Goal: Transaction & Acquisition: Purchase product/service

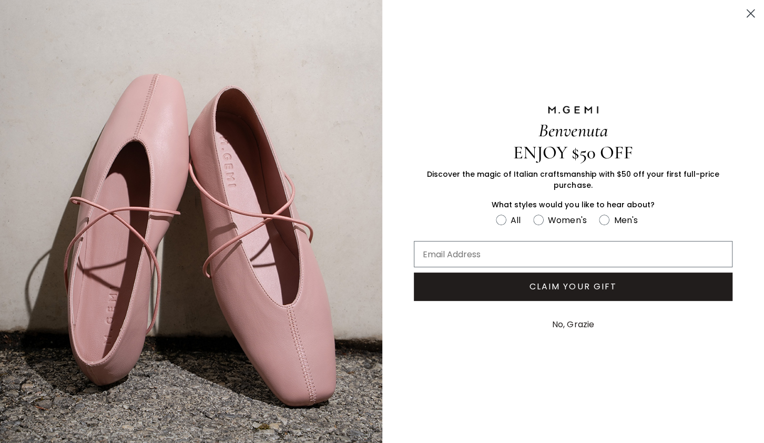
click at [751, 12] on circle "Close dialog" at bounding box center [750, 13] width 17 height 17
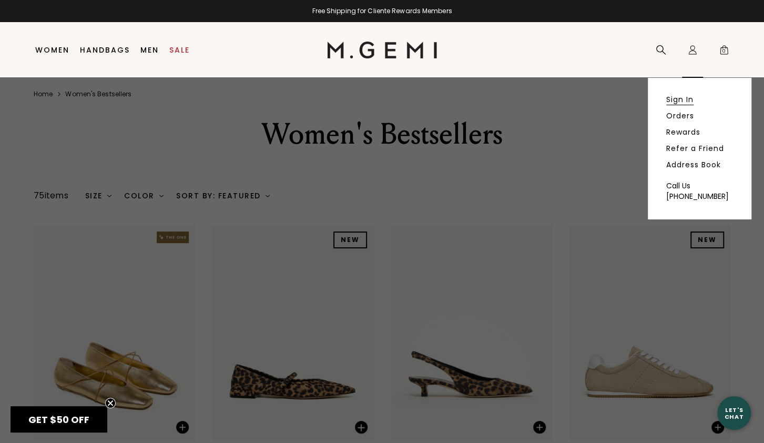
click at [681, 98] on link "Sign In" at bounding box center [679, 99] width 27 height 9
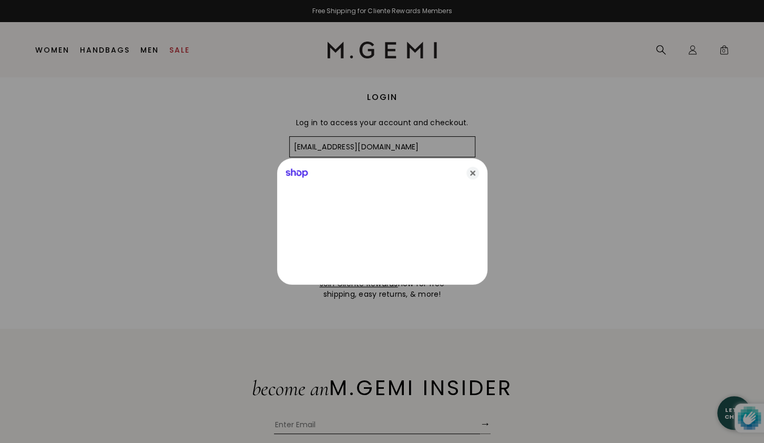
type input "lacklustre@comcast.net"
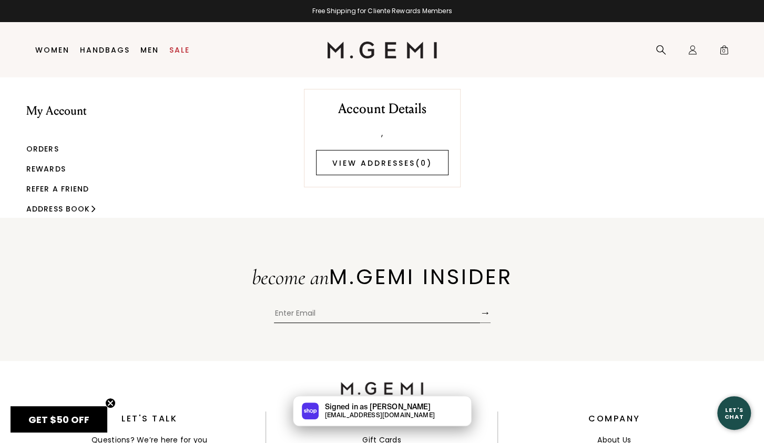
click at [378, 165] on link "View Addresses ( 0 )" at bounding box center [382, 162] width 133 height 25
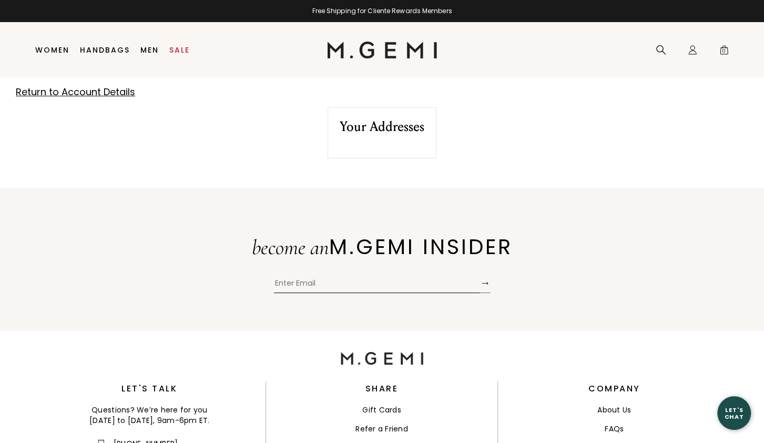
click at [359, 128] on h2 "Your Addresses" at bounding box center [382, 127] width 85 height 16
click at [95, 93] on link "Return to Account Details" at bounding box center [75, 91] width 119 height 13
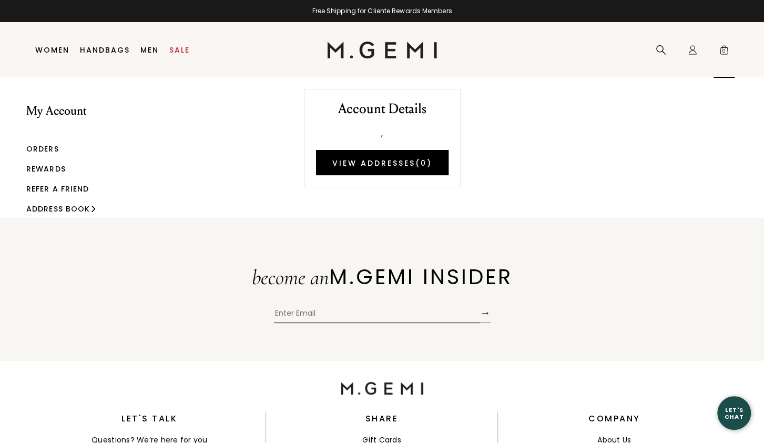
click at [723, 47] on span "0" at bounding box center [724, 52] width 11 height 11
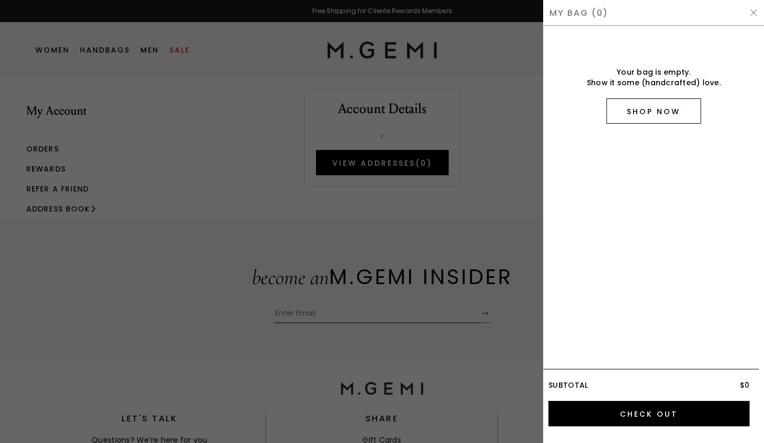
click at [667, 115] on link "Shop Now" at bounding box center [653, 110] width 95 height 25
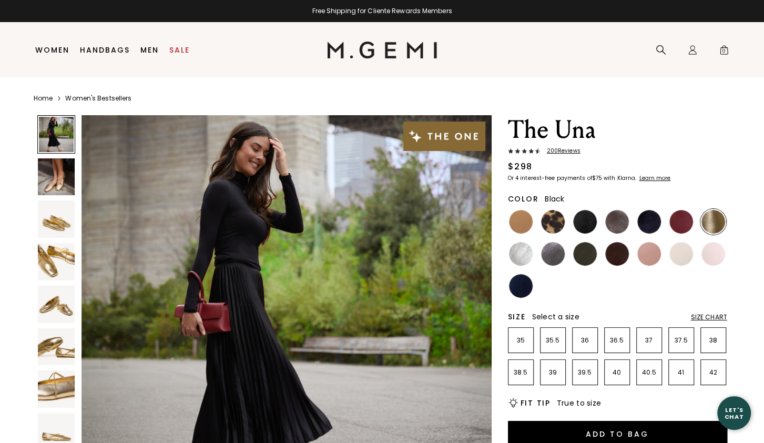
click at [582, 219] on img at bounding box center [585, 222] width 24 height 24
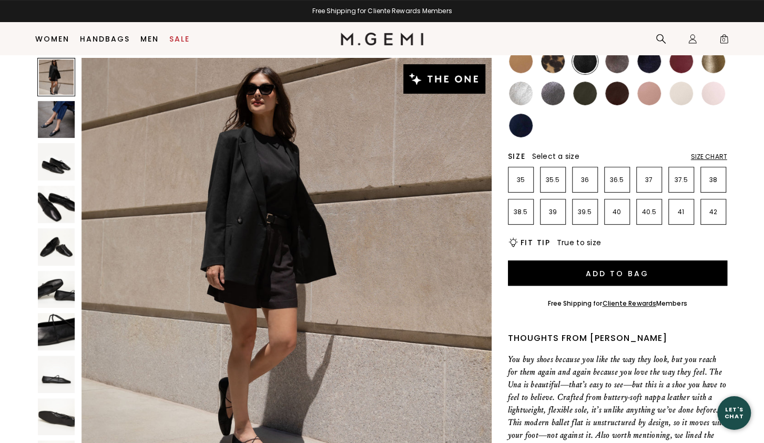
scroll to position [146, 0]
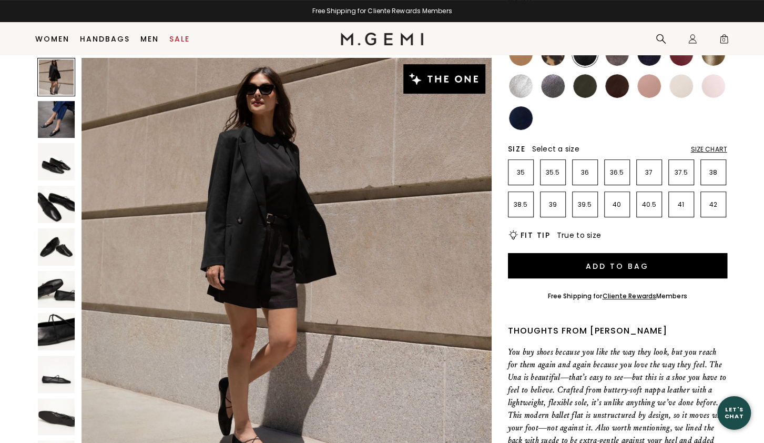
click at [703, 145] on div "Size Select a size Size Chart" at bounding box center [617, 149] width 219 height 11
click at [704, 148] on div "Size Chart" at bounding box center [709, 149] width 36 height 8
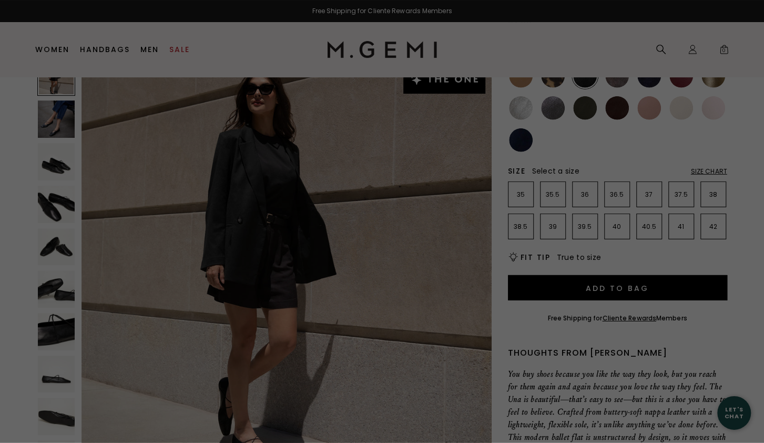
scroll to position [0, 0]
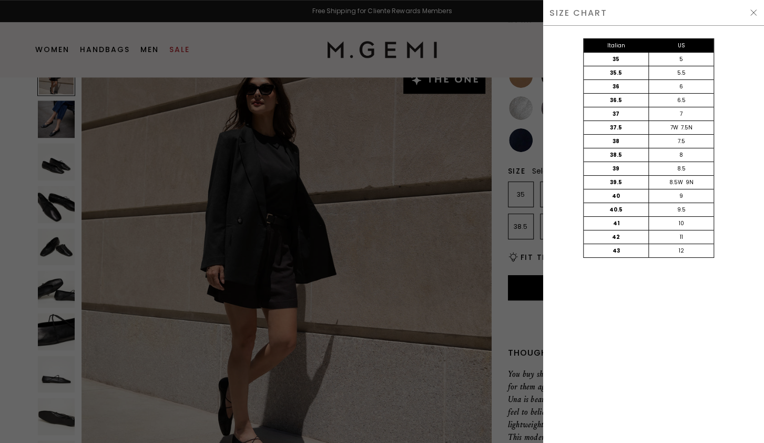
click at [753, 12] on img at bounding box center [754, 12] width 8 height 8
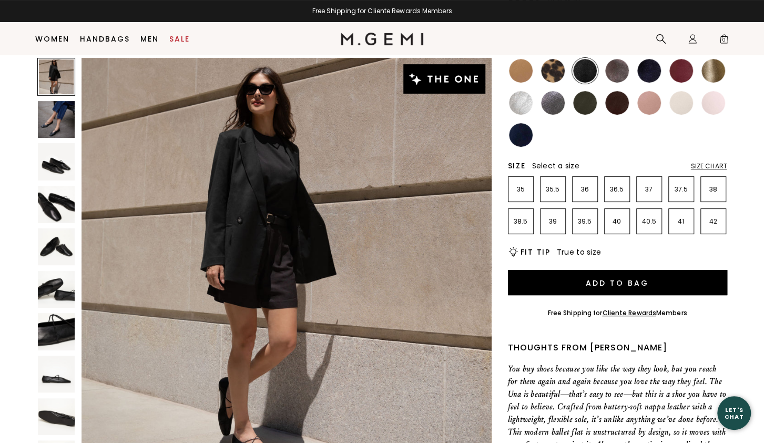
scroll to position [124, 0]
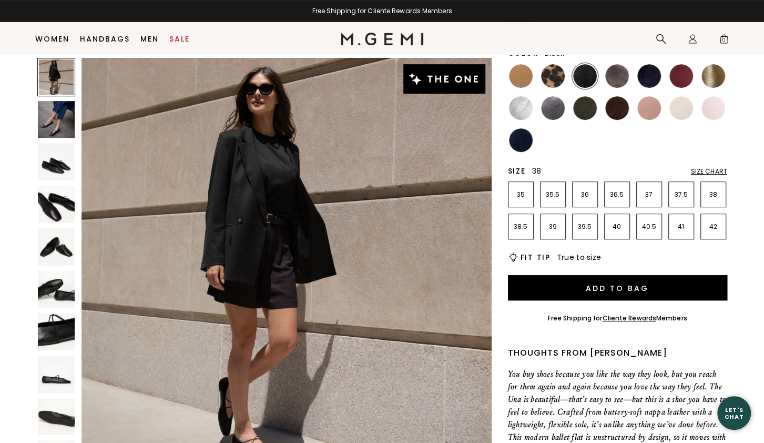
click at [713, 196] on p "38" at bounding box center [713, 194] width 25 height 8
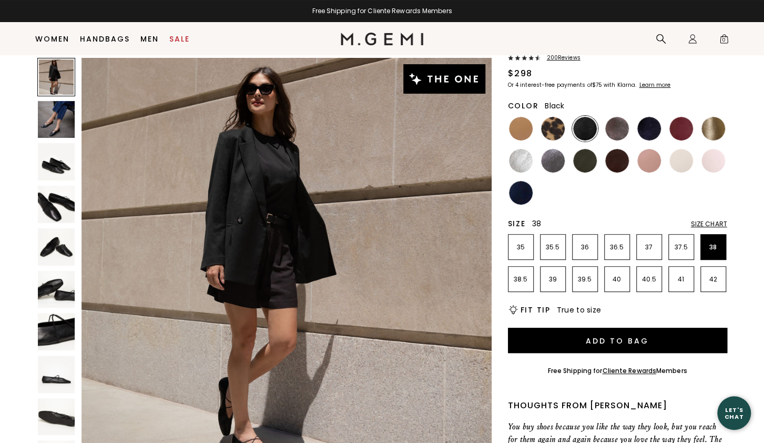
scroll to position [96, 0]
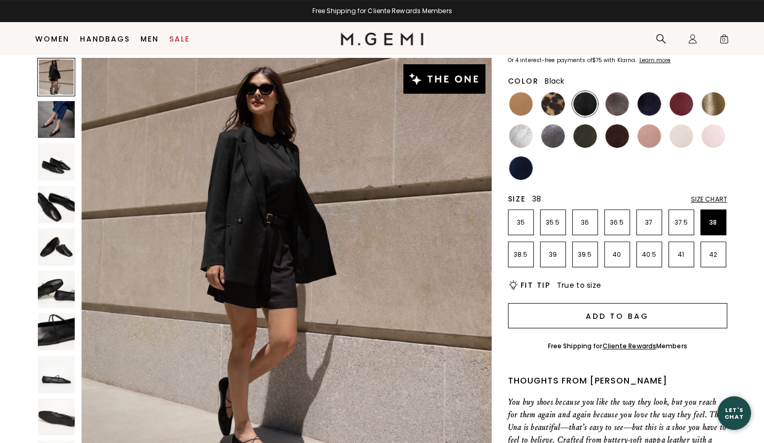
click at [595, 312] on button "Add to Bag" at bounding box center [617, 315] width 219 height 25
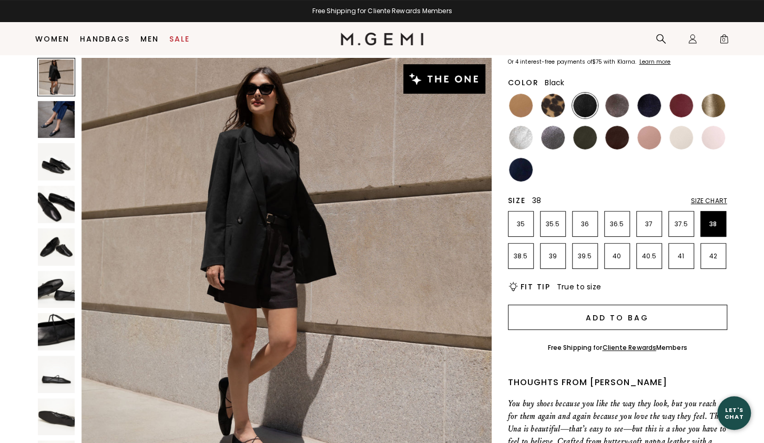
scroll to position [0, 0]
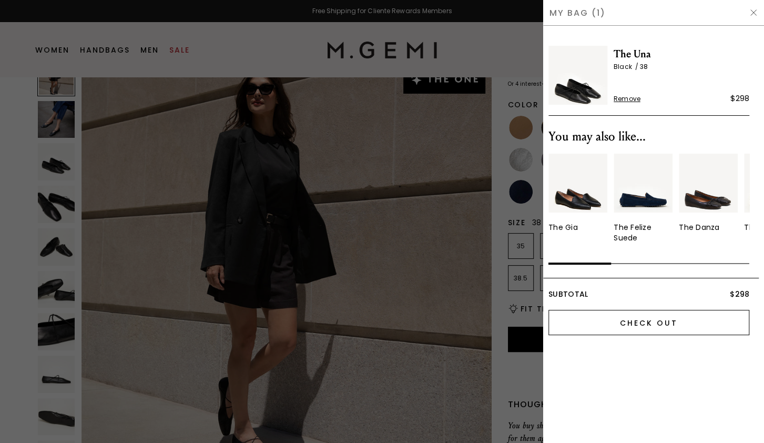
click at [649, 326] on input "Check Out" at bounding box center [649, 322] width 201 height 25
